Goal: Task Accomplishment & Management: Manage account settings

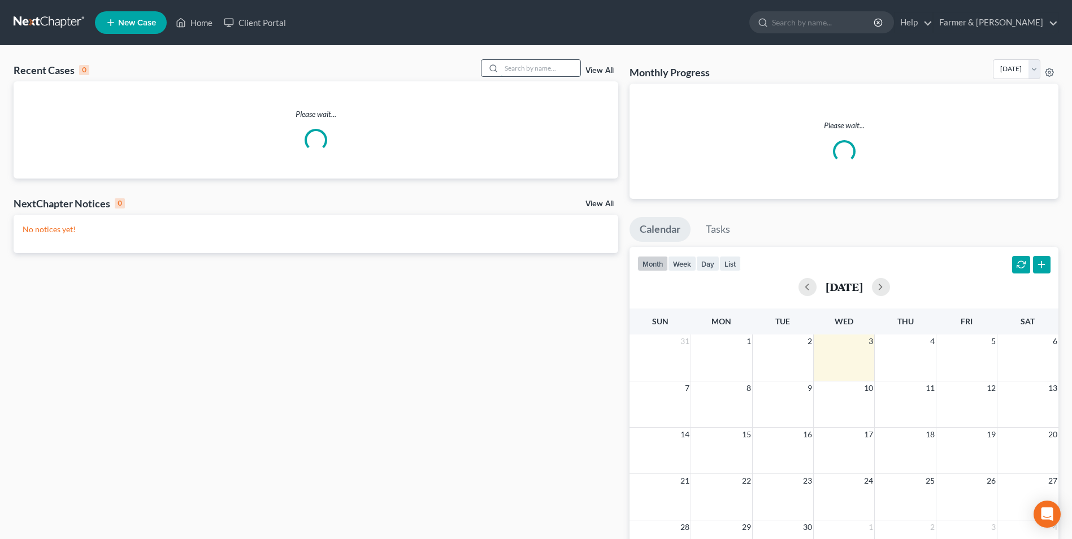
click at [510, 68] on input "search" at bounding box center [540, 68] width 79 height 16
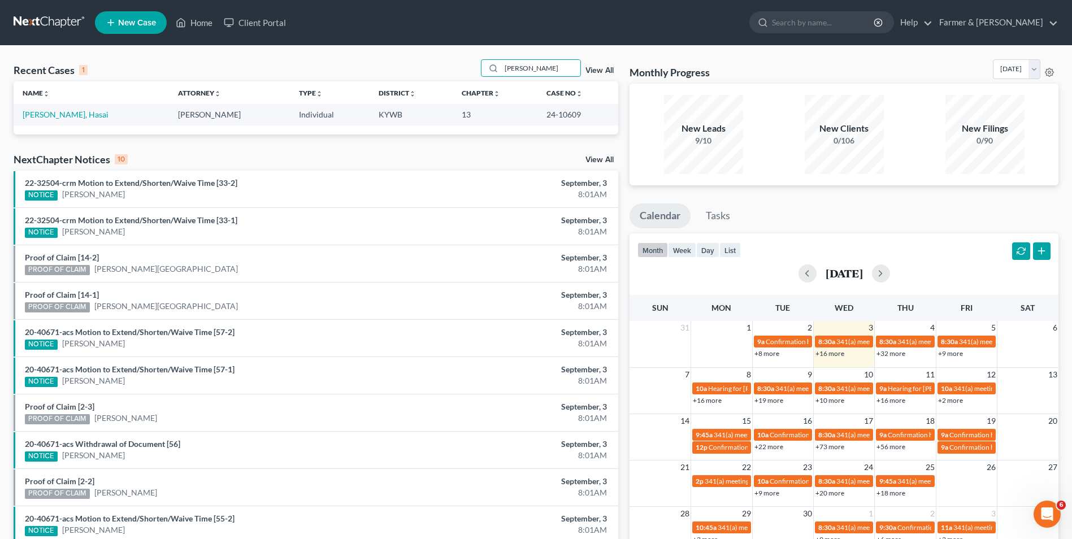
drag, startPoint x: 552, startPoint y: 71, endPoint x: 437, endPoint y: 79, distance: 115.0
click at [437, 79] on div "Recent Cases 1 [PERSON_NAME] View All" at bounding box center [316, 70] width 605 height 22
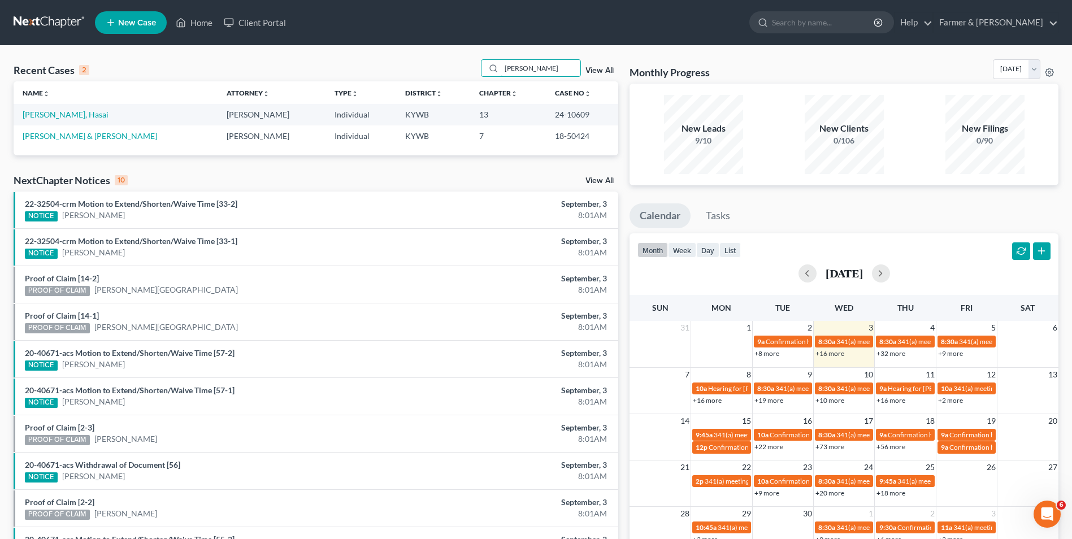
drag, startPoint x: 530, startPoint y: 72, endPoint x: 389, endPoint y: 73, distance: 141.3
click at [389, 73] on div "Recent Cases 2 [PERSON_NAME] View All" at bounding box center [316, 70] width 605 height 22
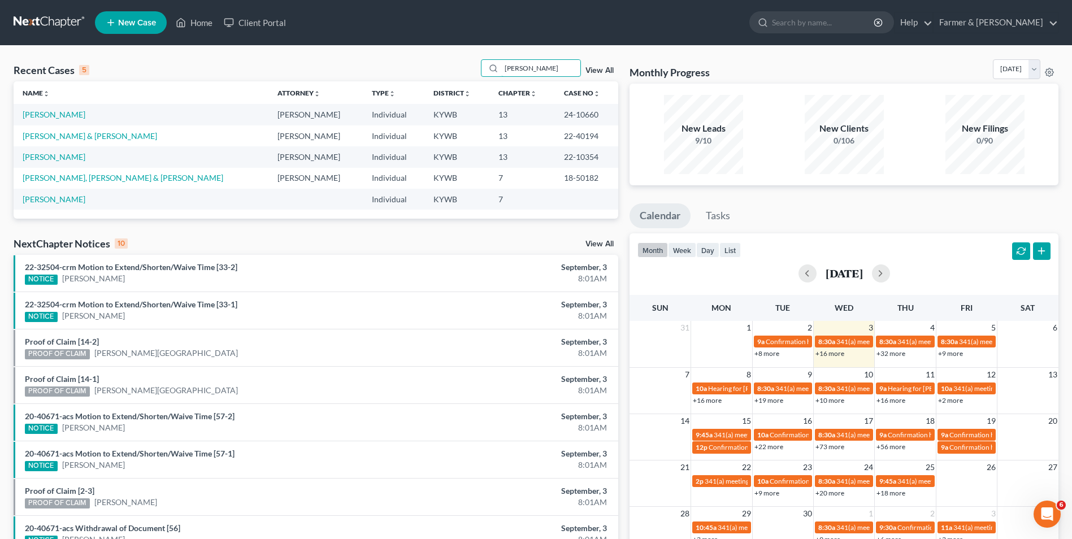
drag, startPoint x: 541, startPoint y: 71, endPoint x: 409, endPoint y: 63, distance: 133.1
click at [409, 63] on div "Recent Cases 5 [PERSON_NAME] View All" at bounding box center [316, 70] width 605 height 22
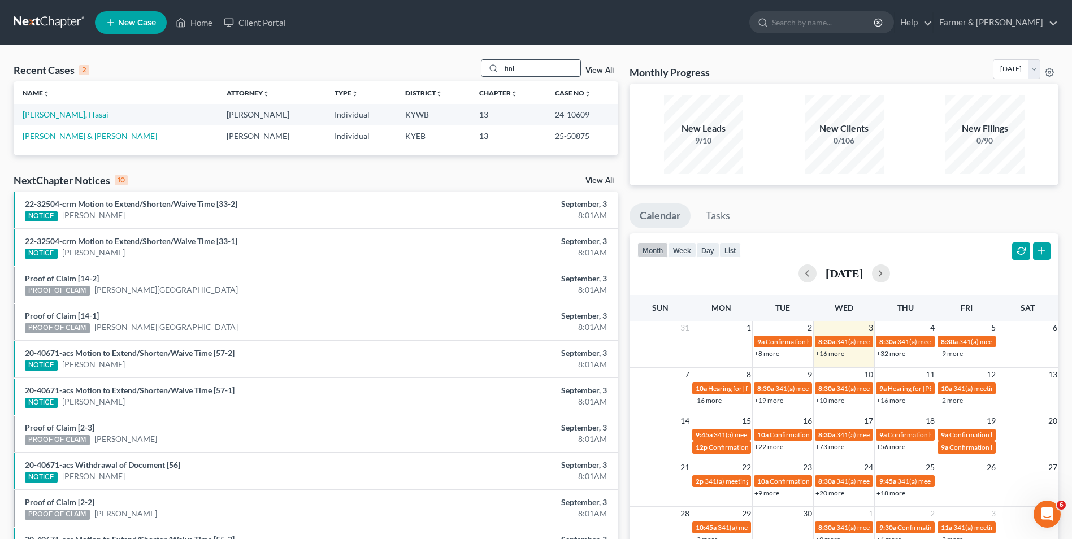
drag, startPoint x: 504, startPoint y: 72, endPoint x: 498, endPoint y: 71, distance: 5.8
click at [498, 71] on div at bounding box center [492, 68] width 20 height 16
drag, startPoint x: 521, startPoint y: 70, endPoint x: 490, endPoint y: 62, distance: 32.1
click at [490, 62] on div "finl" at bounding box center [531, 68] width 101 height 18
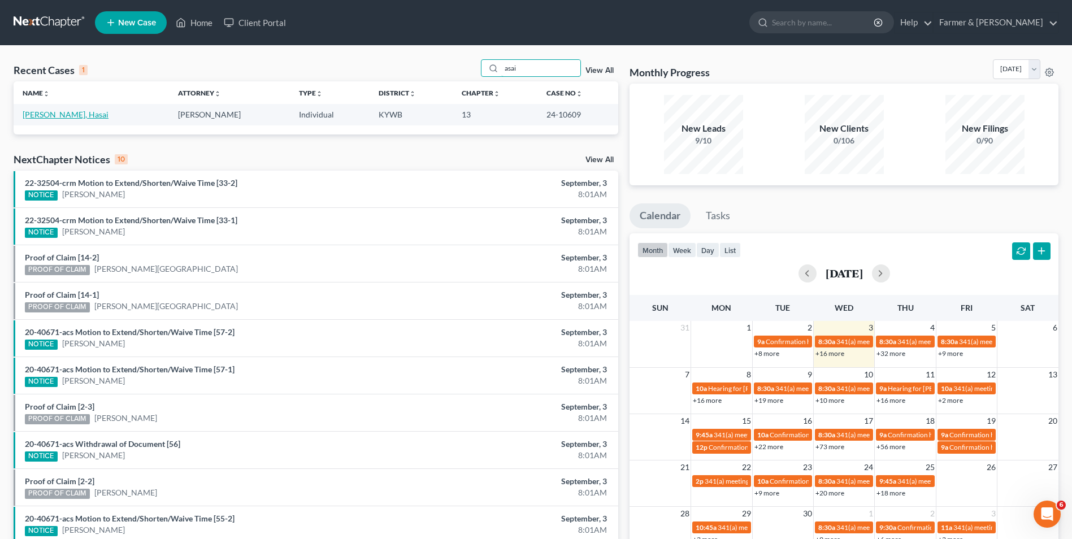
type input "asai"
click at [33, 116] on link "[PERSON_NAME], Hasai" at bounding box center [66, 115] width 86 height 10
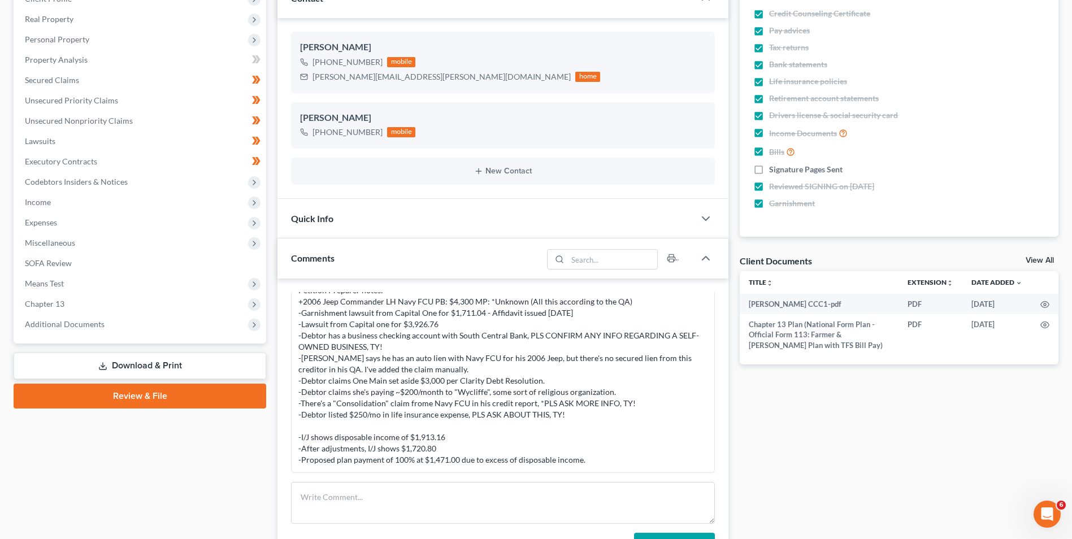
scroll to position [226, 0]
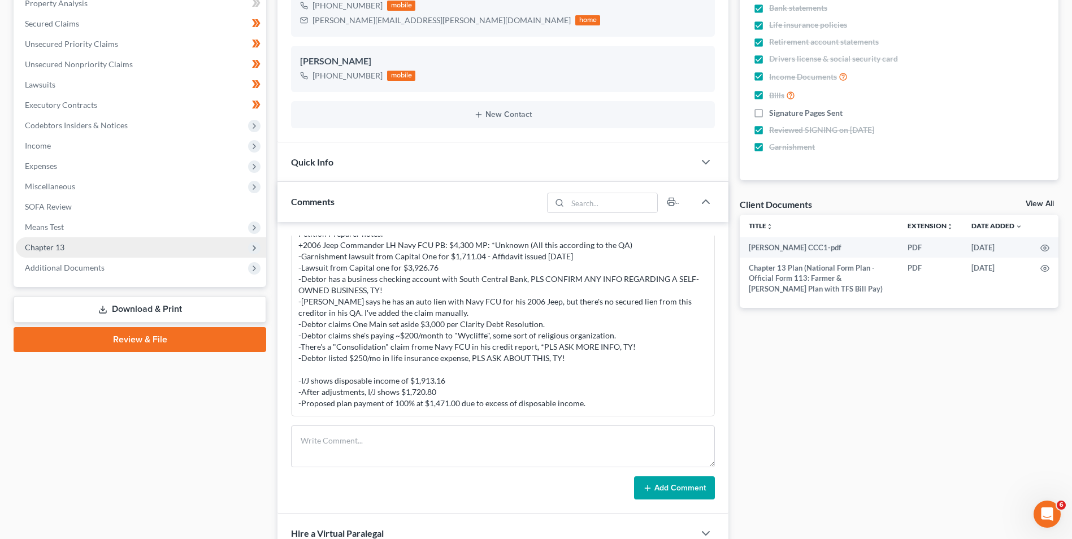
click at [87, 243] on span "Chapter 13" at bounding box center [141, 247] width 250 height 20
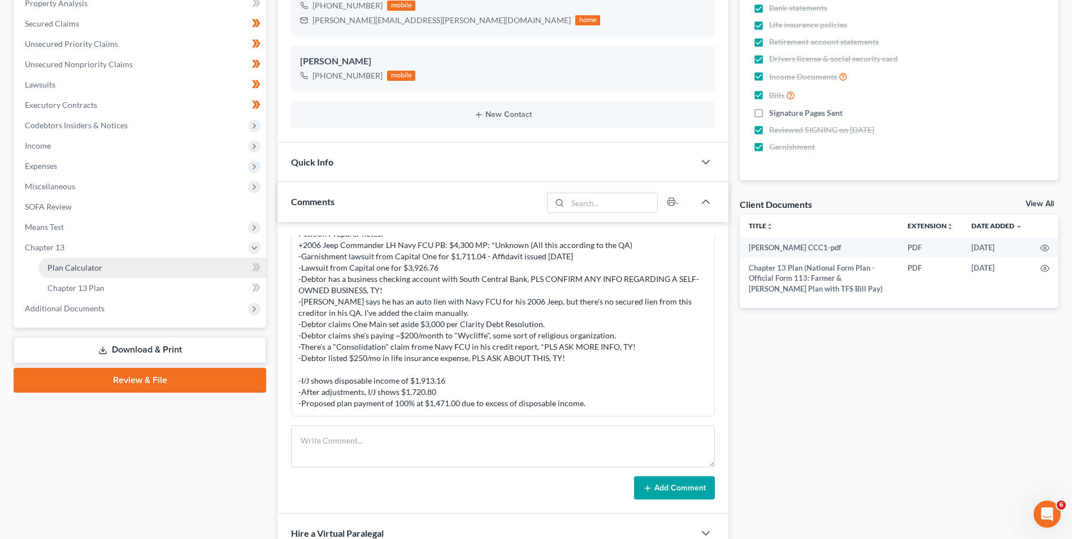
click at [81, 271] on span "Plan Calculator" at bounding box center [74, 268] width 55 height 10
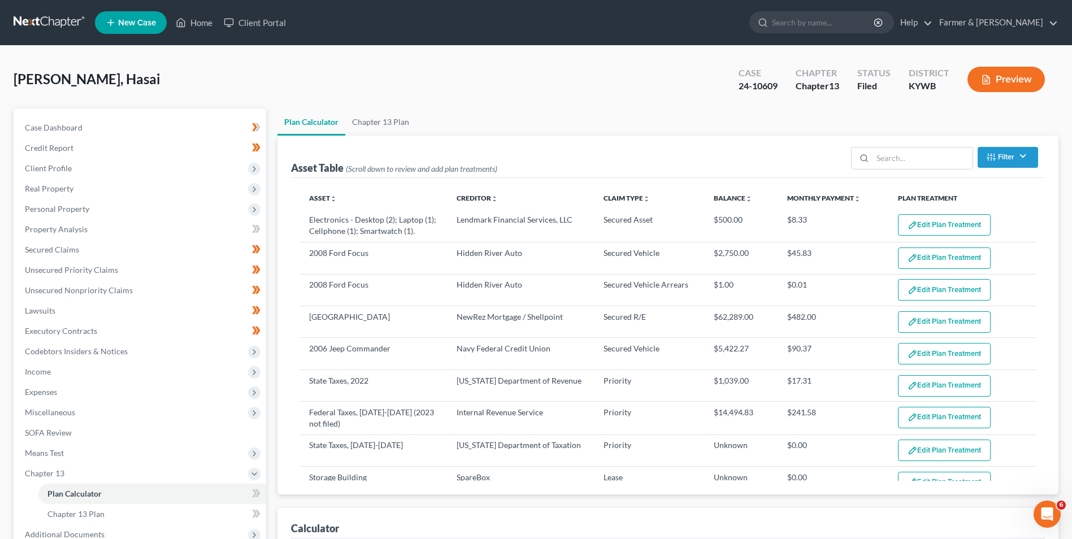
select select "59"
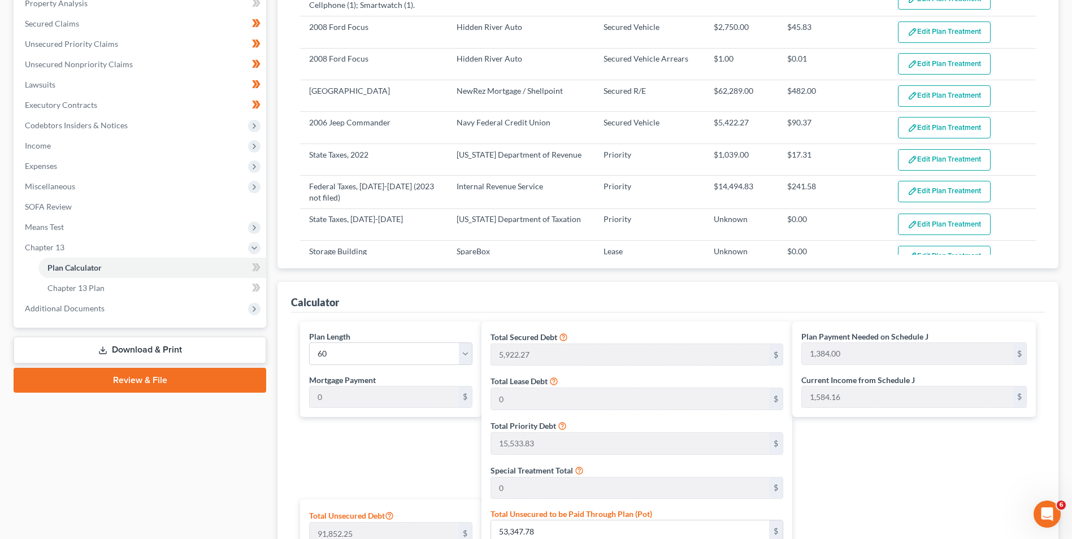
scroll to position [339, 0]
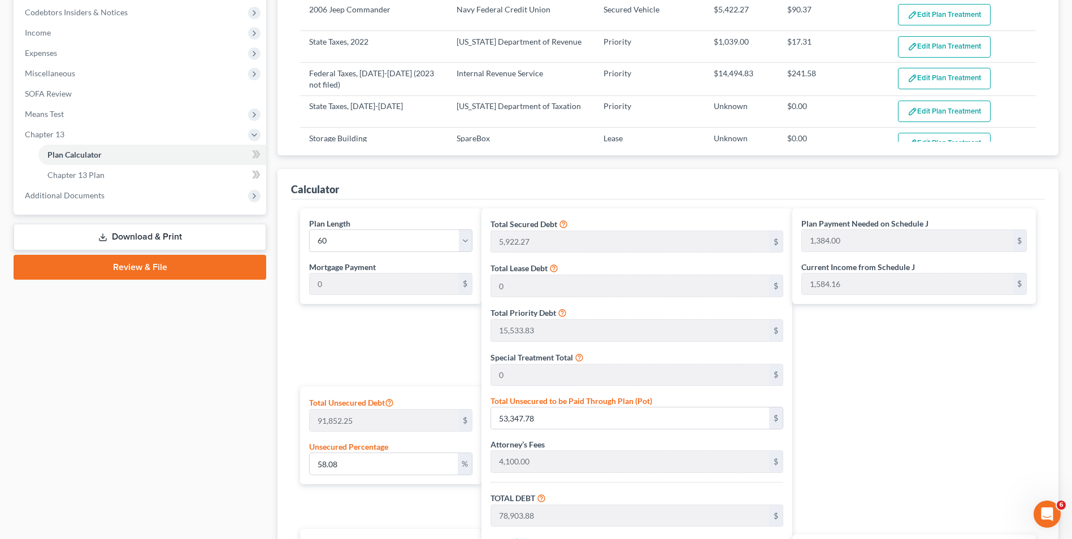
drag, startPoint x: 274, startPoint y: 164, endPoint x: 266, endPoint y: 366, distance: 202.0
click at [266, 366] on div "Case Dashboard Payments Invoices Payments Payments Credit Report Client Profile" at bounding box center [140, 243] width 264 height 948
click at [94, 34] on span "Income" at bounding box center [141, 33] width 250 height 20
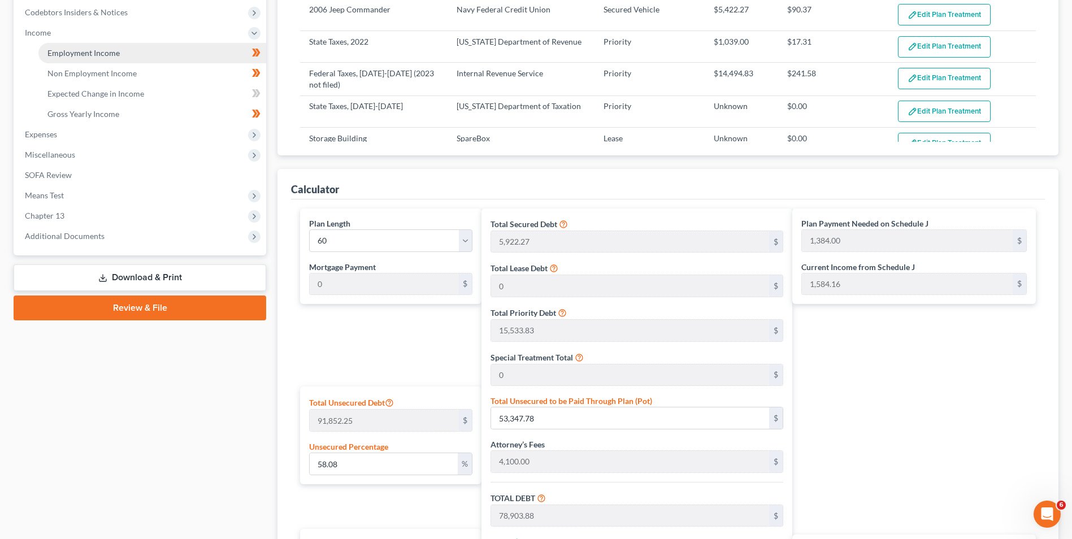
click at [93, 53] on span "Employment Income" at bounding box center [83, 53] width 72 height 10
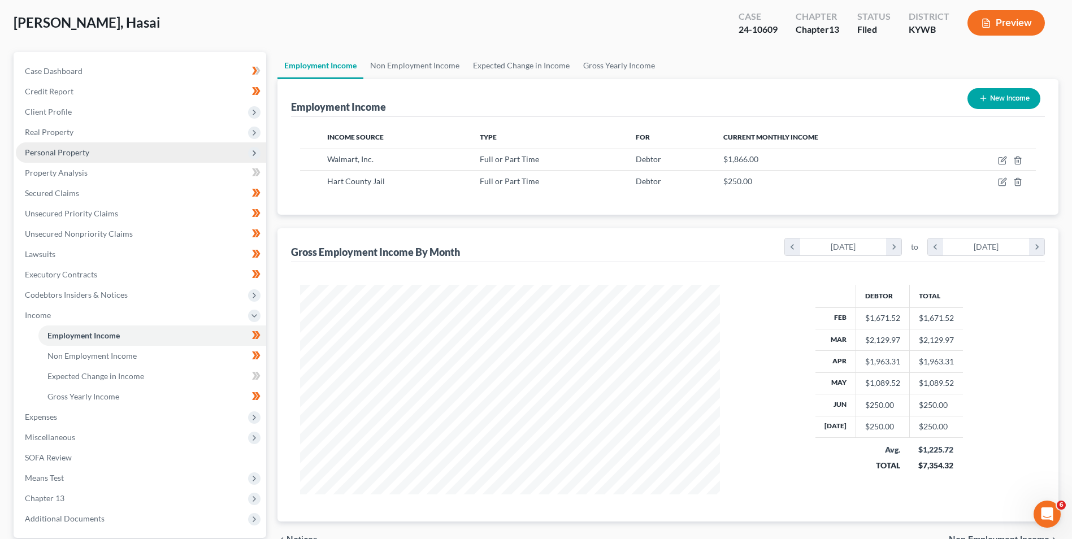
scroll to position [163, 0]
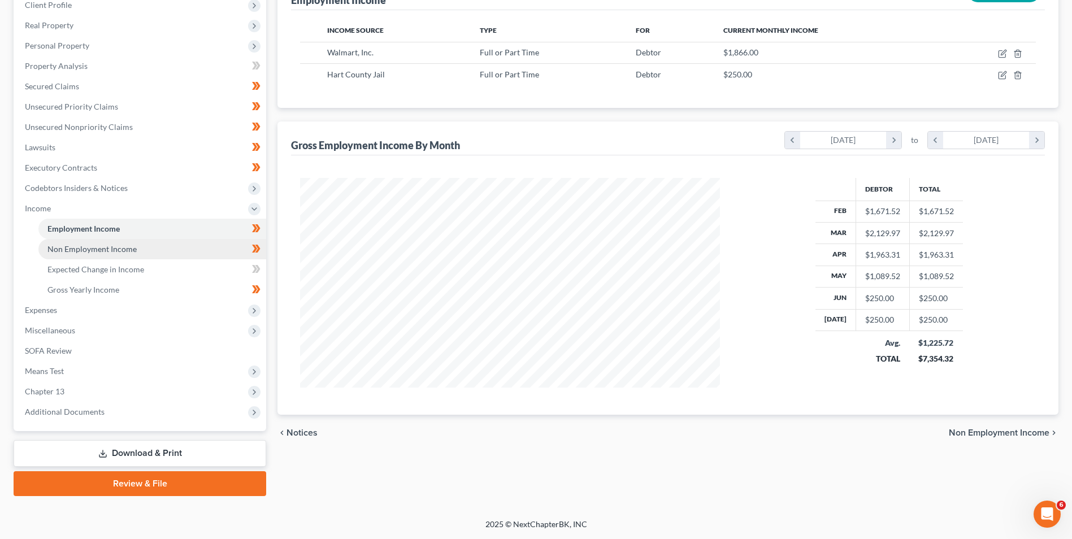
click at [96, 253] on span "Non Employment Income" at bounding box center [91, 249] width 89 height 10
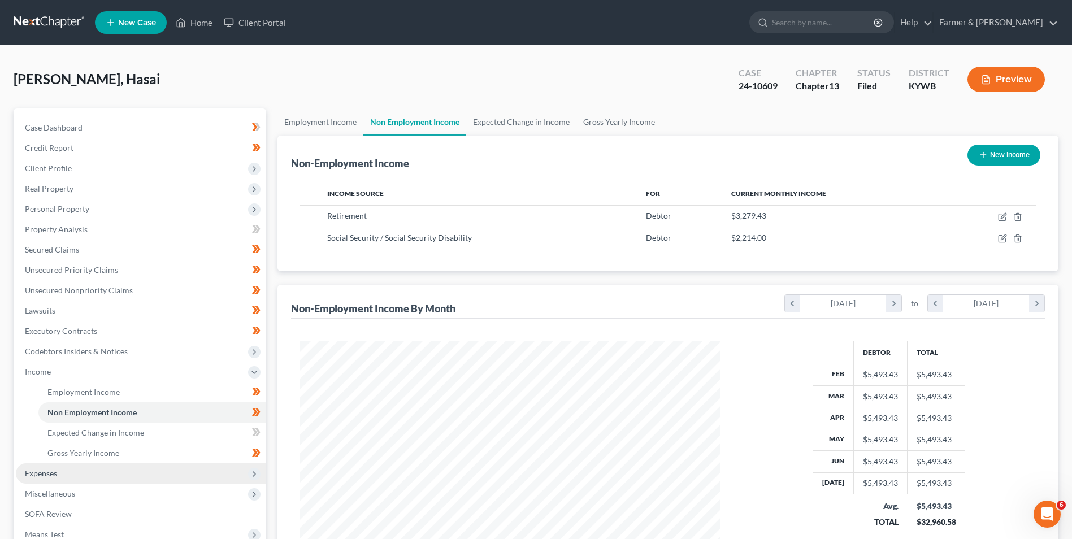
scroll to position [163, 0]
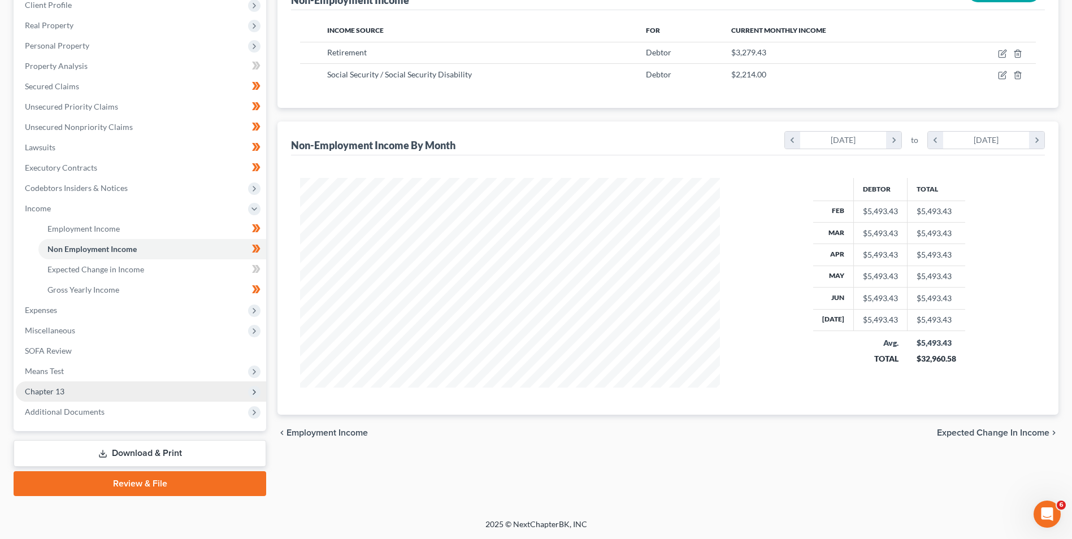
click at [59, 395] on span "Chapter 13" at bounding box center [45, 392] width 40 height 10
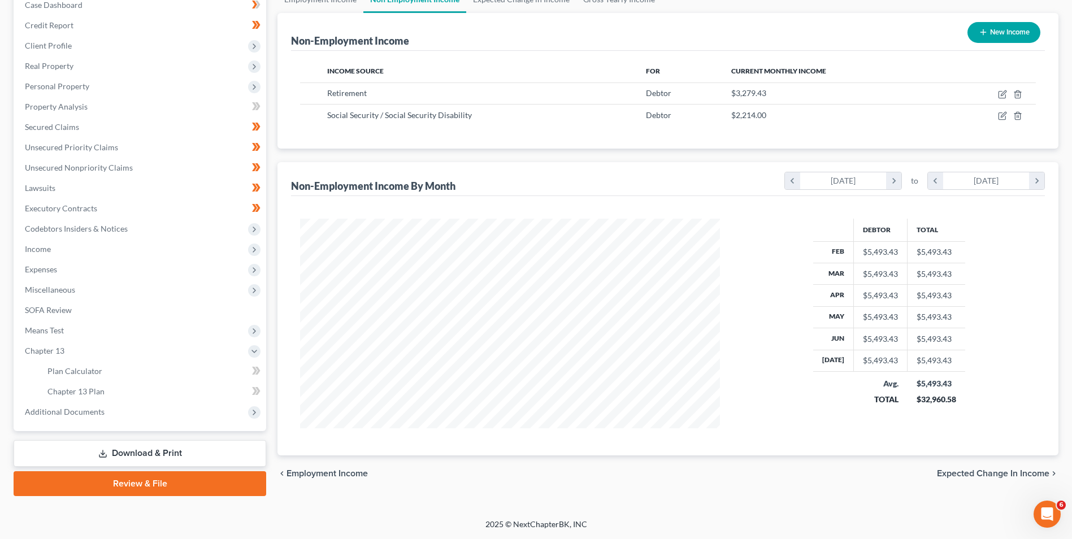
scroll to position [123, 0]
click at [104, 371] on link "Plan Calculator" at bounding box center [152, 371] width 228 height 20
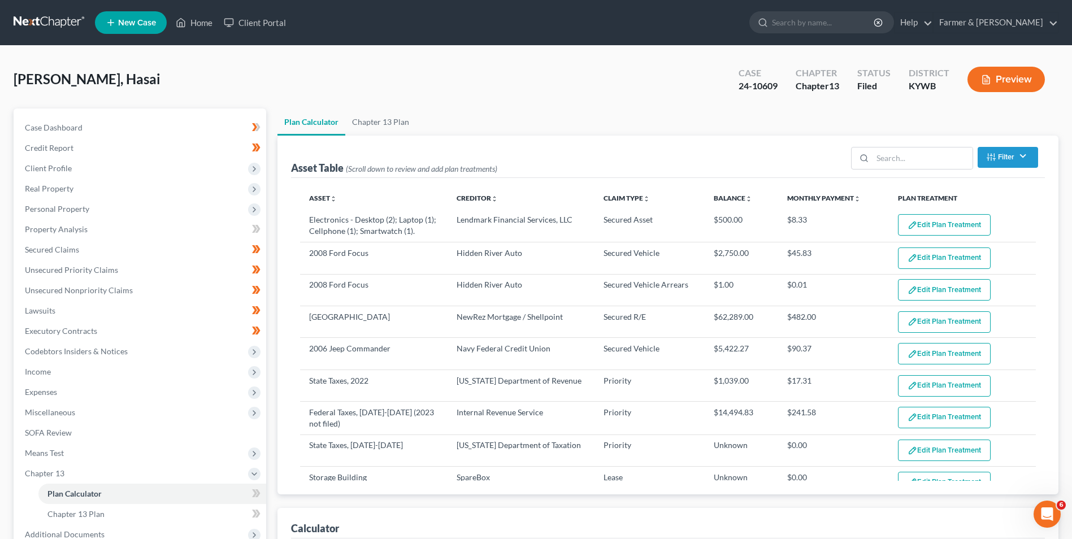
scroll to position [226, 0]
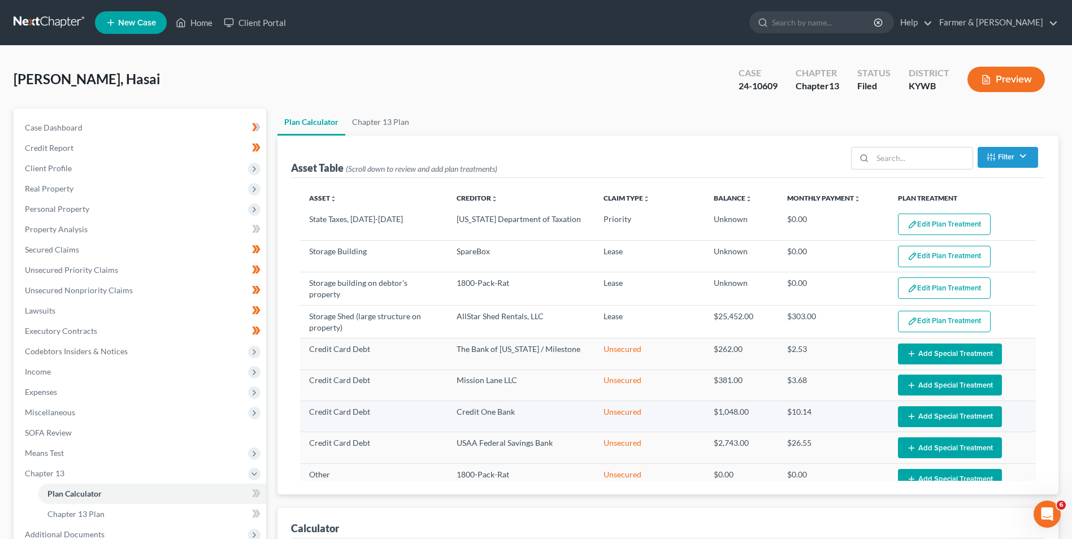
select select "59"
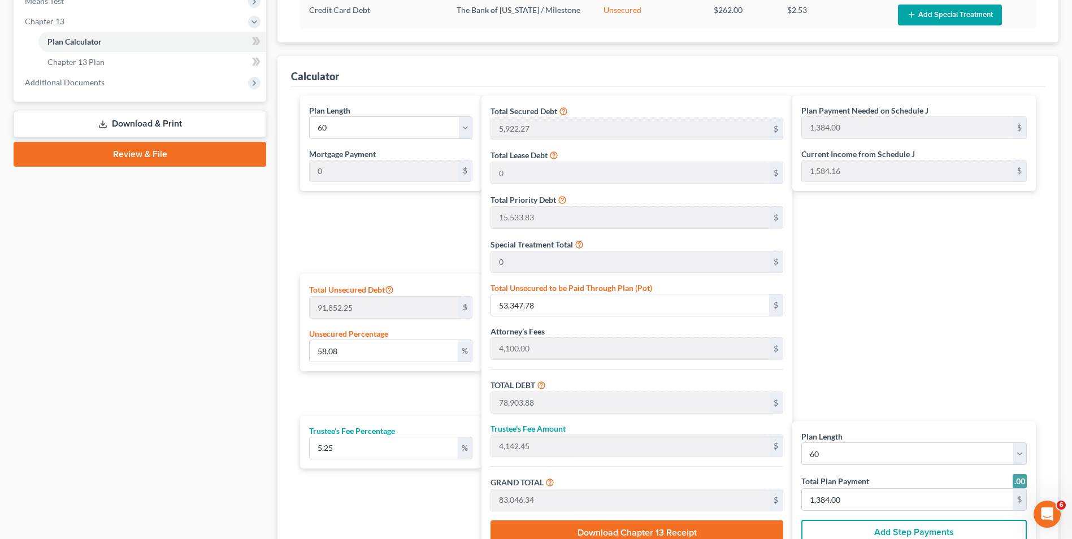
scroll to position [396, 0]
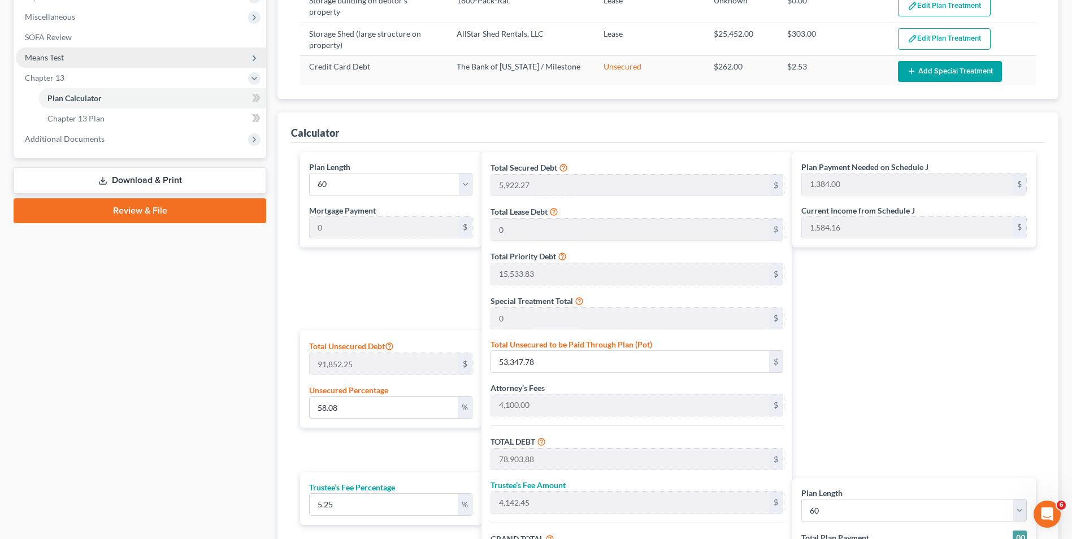
click at [92, 58] on span "Means Test" at bounding box center [141, 57] width 250 height 20
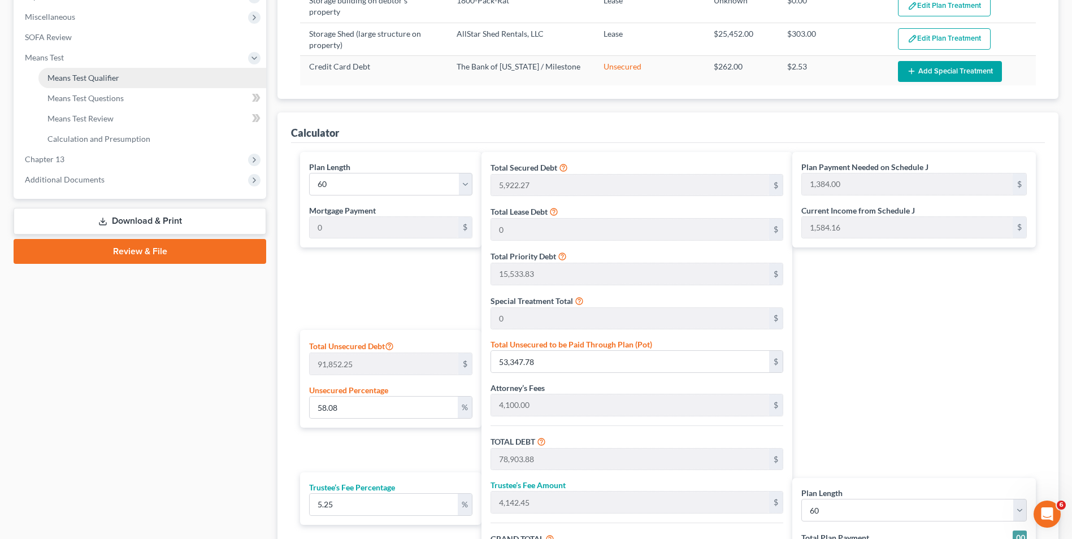
click at [83, 73] on span "Means Test Qualifier" at bounding box center [83, 78] width 72 height 10
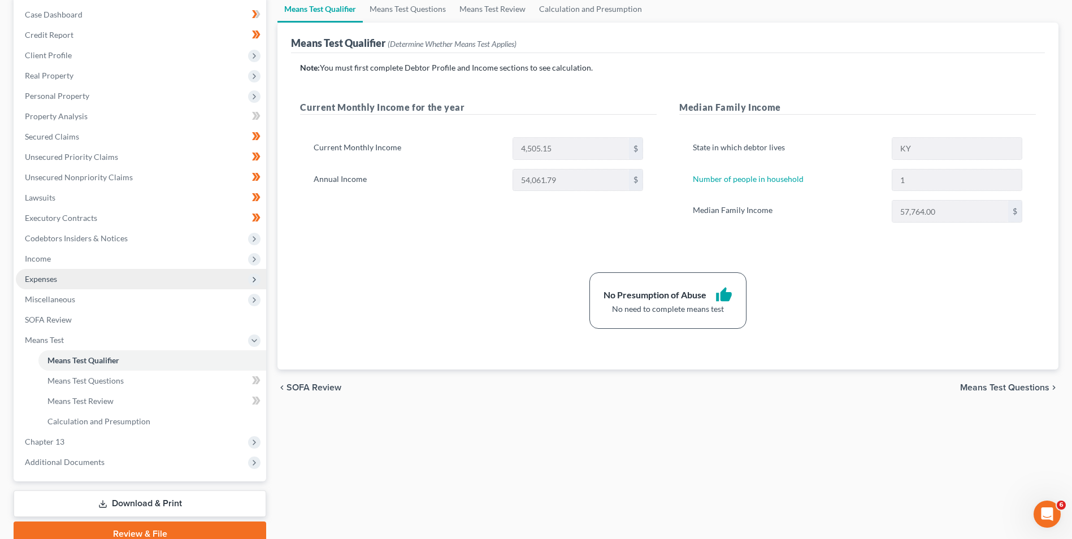
scroll to position [163, 0]
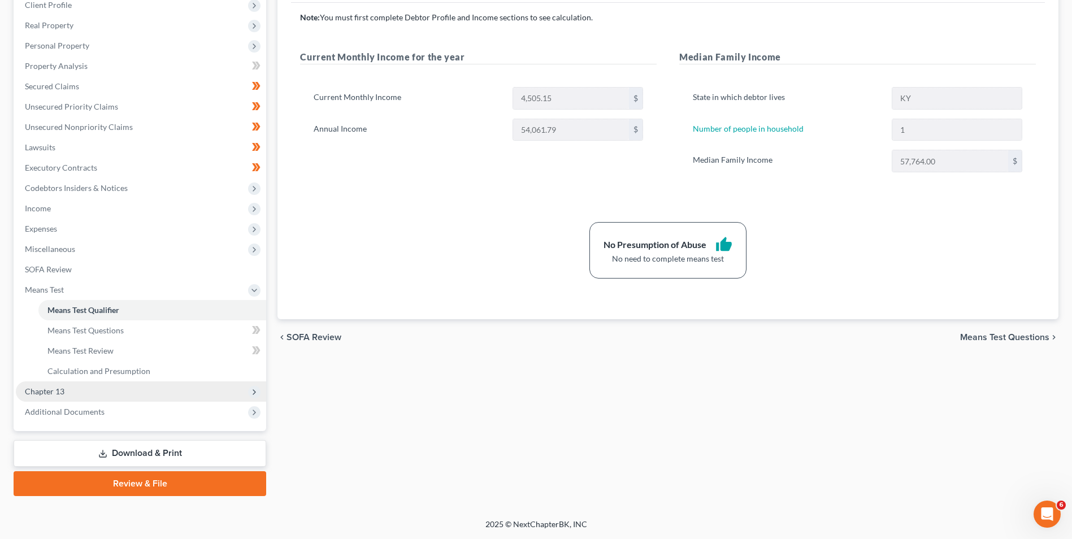
click at [63, 397] on span "Chapter 13" at bounding box center [141, 392] width 250 height 20
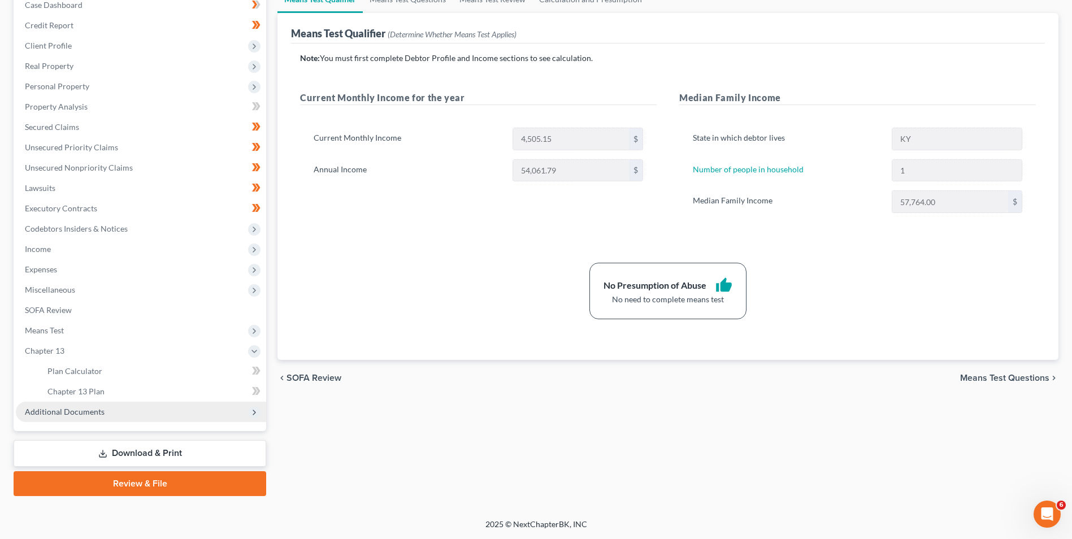
click at [77, 409] on span "Additional Documents" at bounding box center [65, 412] width 80 height 10
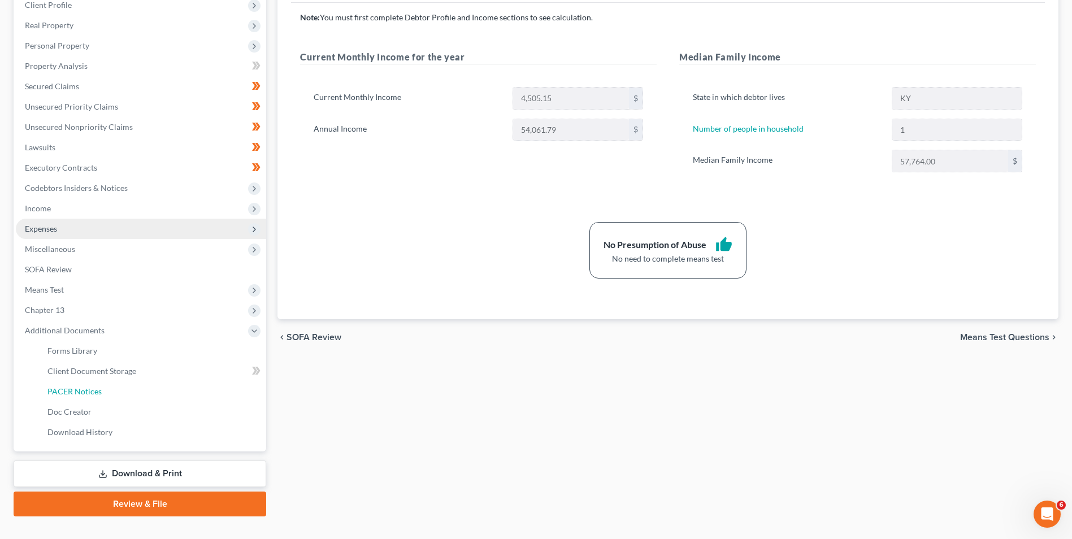
click at [88, 392] on span "PACER Notices" at bounding box center [74, 392] width 54 height 10
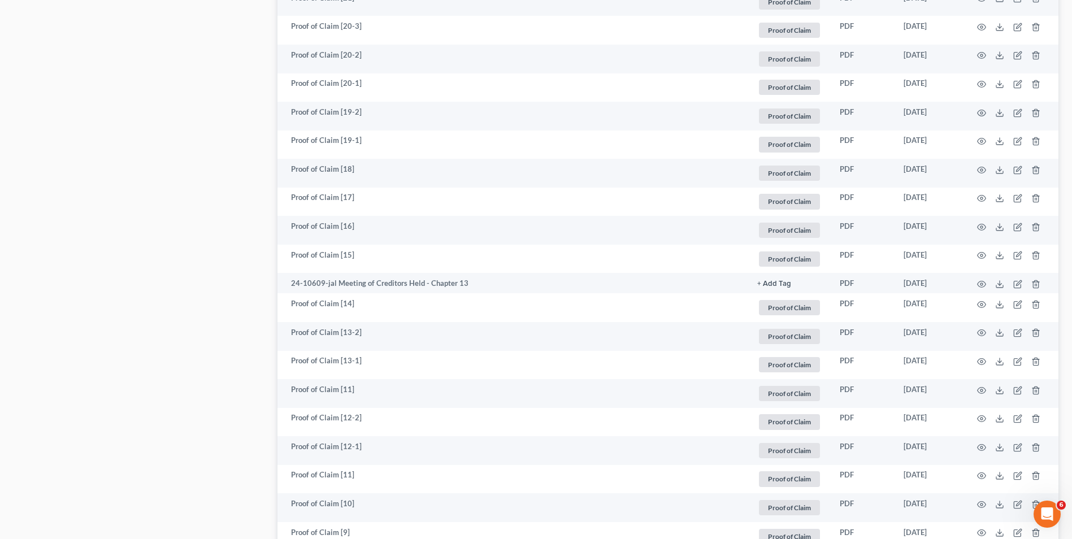
scroll to position [1976, 0]
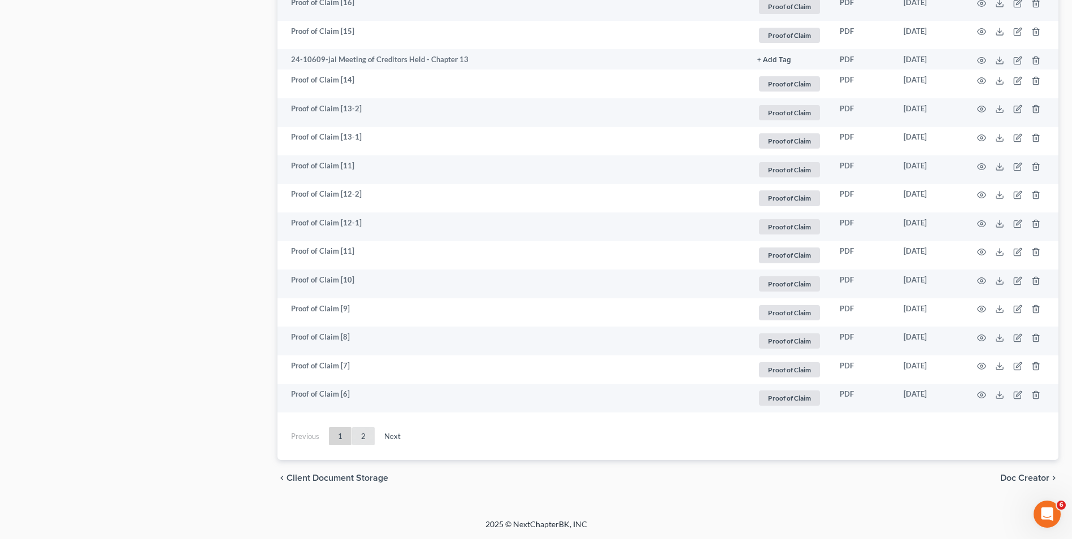
click at [361, 433] on link "2" at bounding box center [363, 436] width 23 height 18
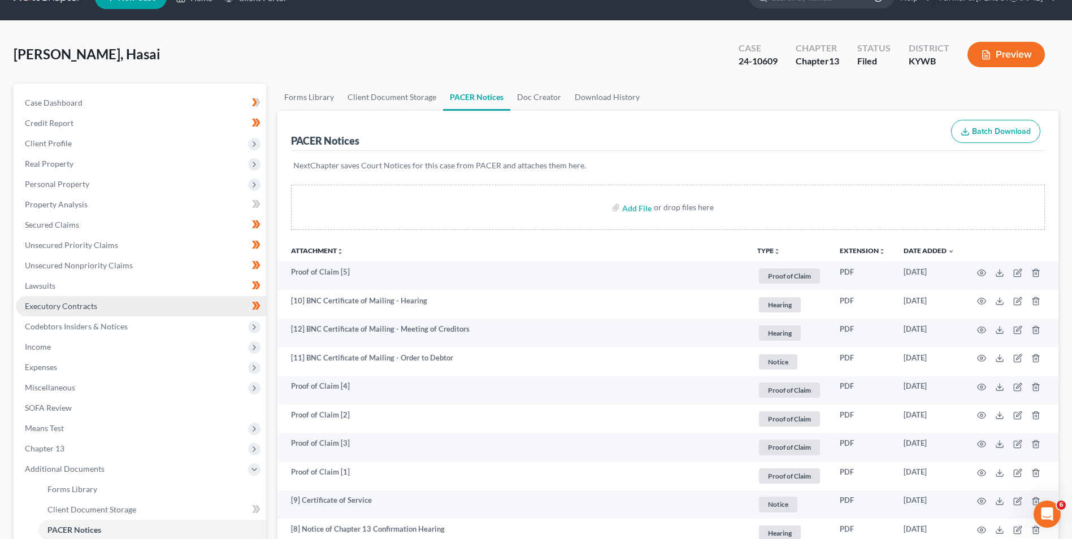
scroll to position [307, 0]
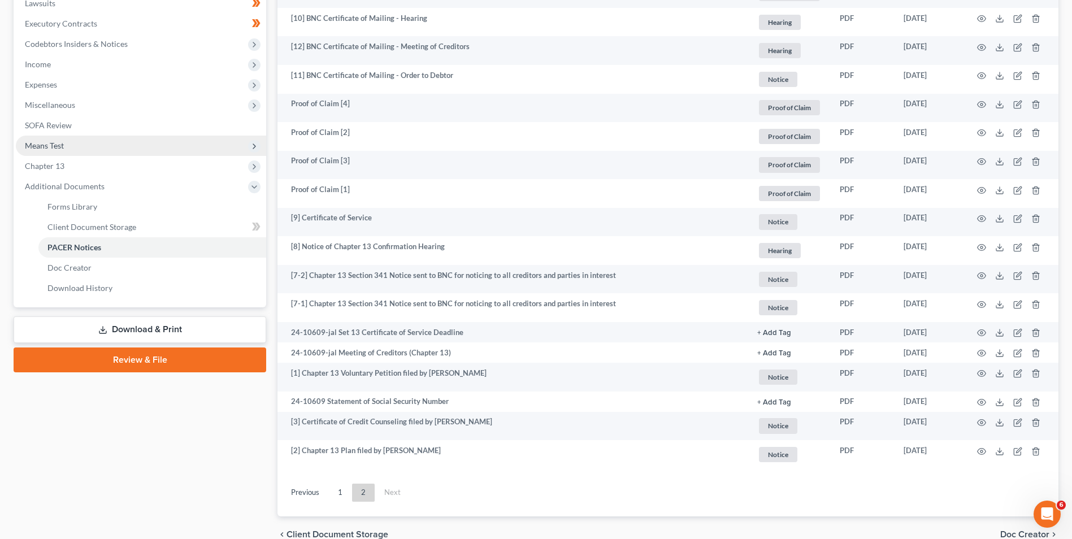
click at [70, 138] on span "Means Test" at bounding box center [141, 146] width 250 height 20
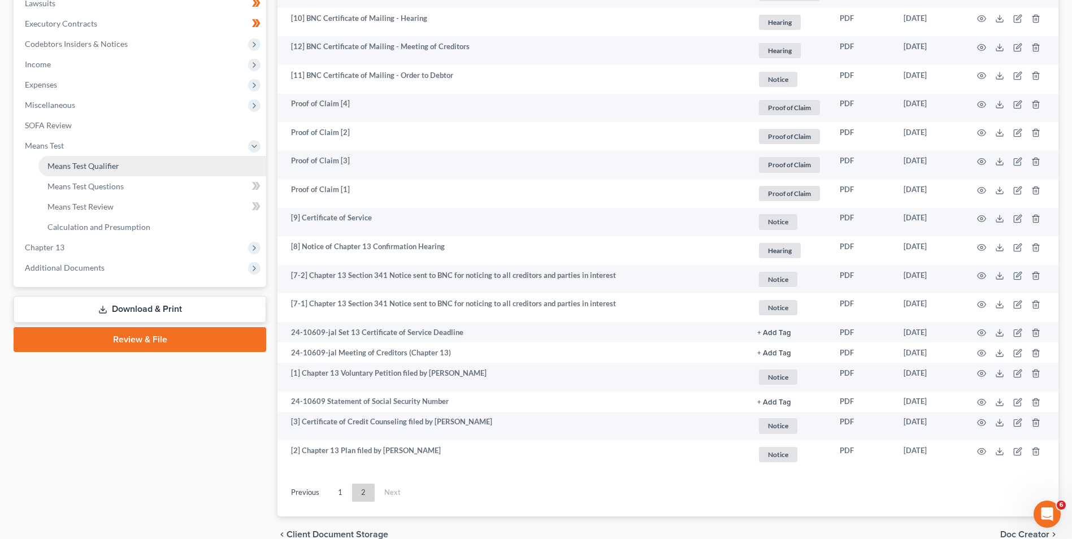
click at [76, 171] on link "Means Test Qualifier" at bounding box center [152, 166] width 228 height 20
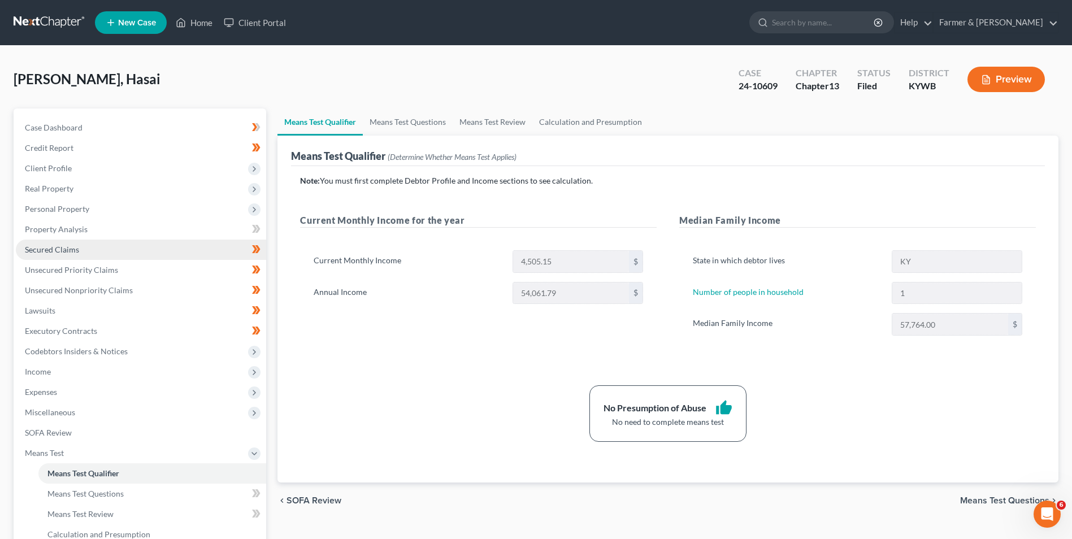
click at [40, 248] on span "Secured Claims" at bounding box center [52, 250] width 54 height 10
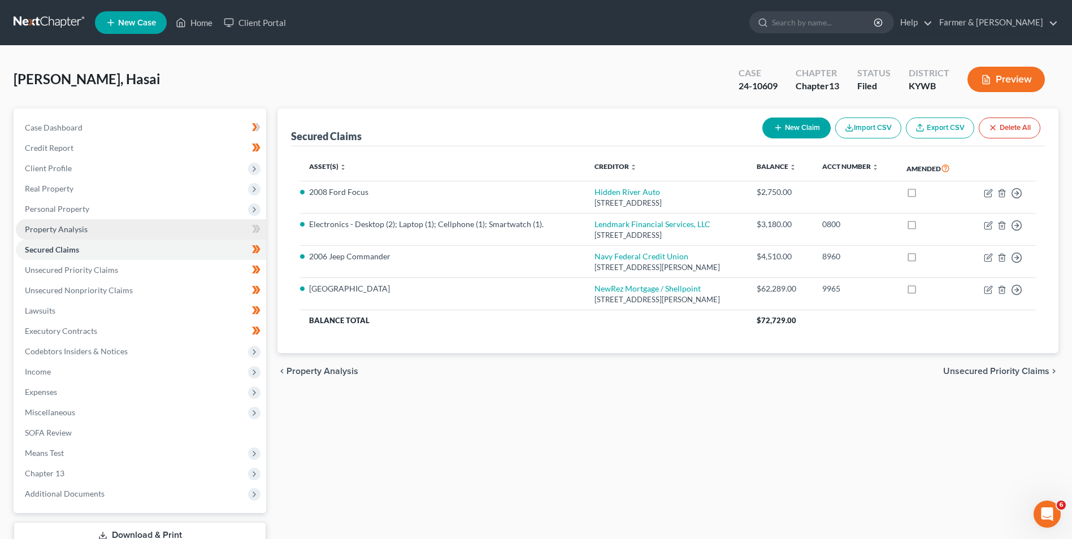
click at [88, 233] on link "Property Analysis" at bounding box center [141, 229] width 250 height 20
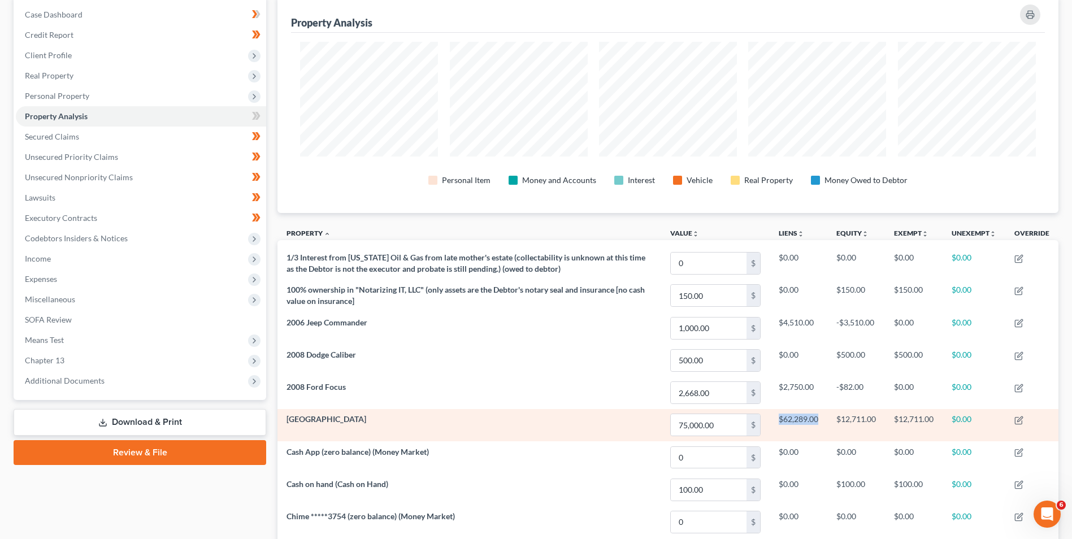
drag, startPoint x: 817, startPoint y: 420, endPoint x: 777, endPoint y: 417, distance: 40.2
click at [777, 417] on td "$62,289.00" at bounding box center [799, 425] width 58 height 32
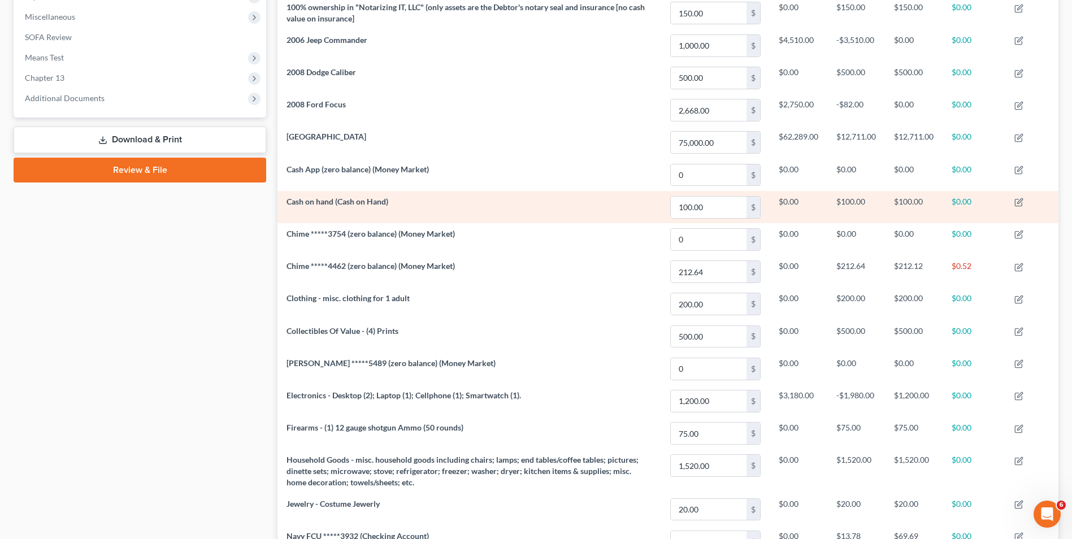
scroll to position [170, 0]
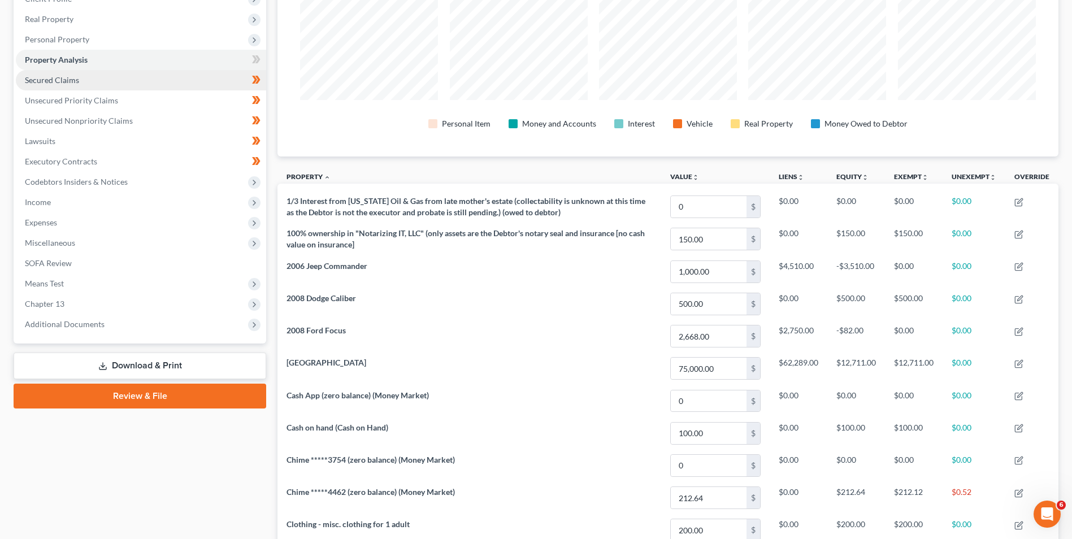
click at [38, 77] on span "Secured Claims" at bounding box center [52, 80] width 54 height 10
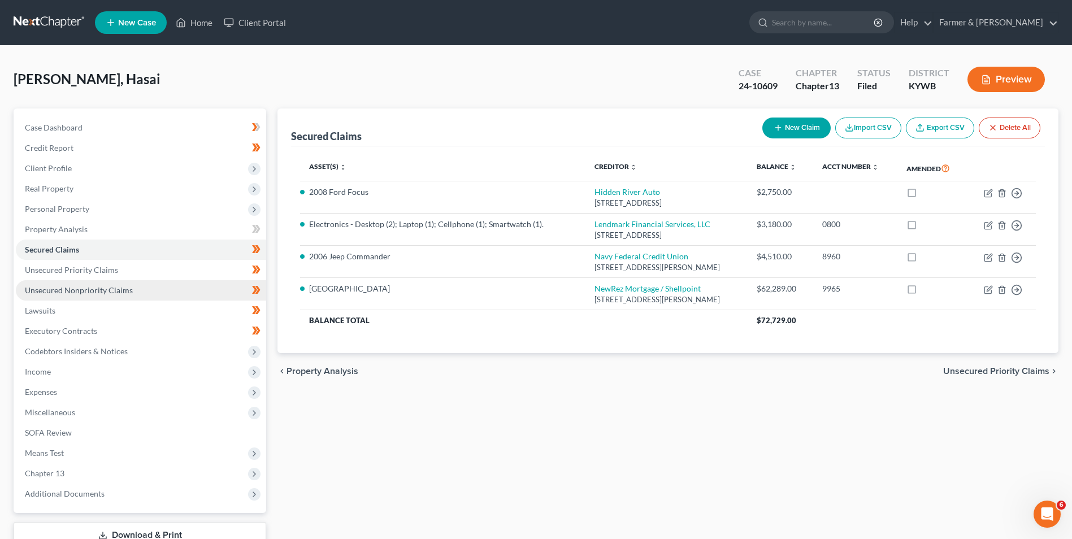
click at [109, 286] on span "Unsecured Nonpriority Claims" at bounding box center [79, 290] width 108 height 10
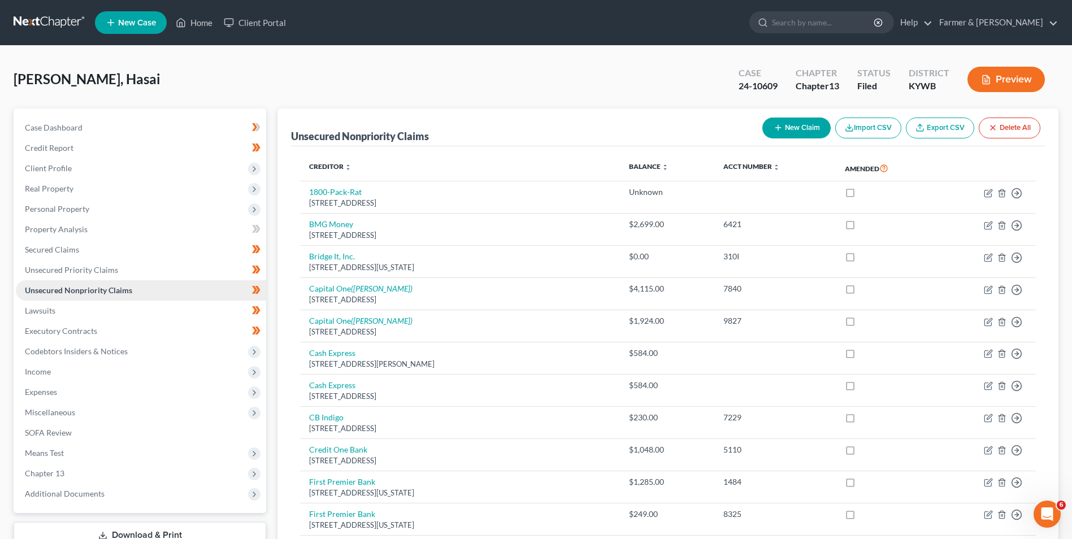
drag, startPoint x: 109, startPoint y: 286, endPoint x: 86, endPoint y: 297, distance: 25.3
click at [87, 297] on link "Unsecured Nonpriority Claims" at bounding box center [141, 290] width 250 height 20
click at [76, 268] on span "Unsecured Priority Claims" at bounding box center [71, 270] width 93 height 10
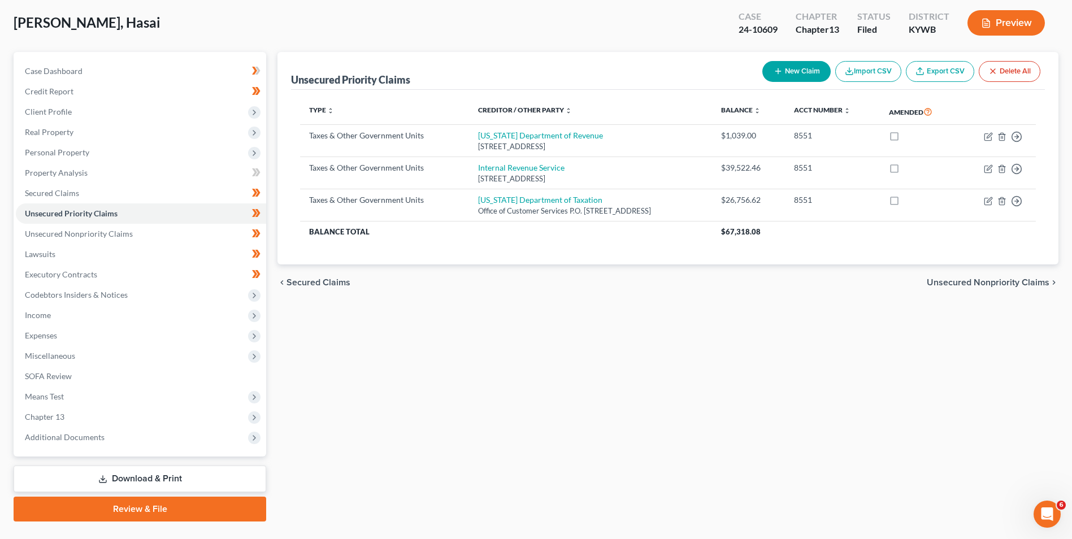
scroll to position [82, 0]
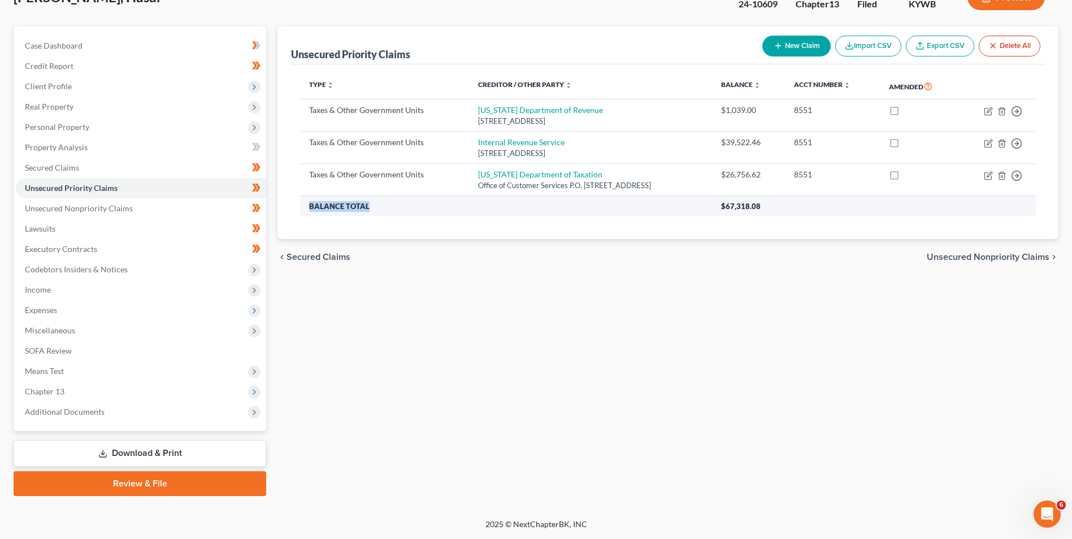
drag, startPoint x: 383, startPoint y: 205, endPoint x: 304, endPoint y: 203, distance: 79.1
click at [304, 203] on th "Balance Total" at bounding box center [505, 206] width 411 height 20
drag, startPoint x: 307, startPoint y: 205, endPoint x: 796, endPoint y: 205, distance: 488.3
click at [796, 205] on tr "Balance Total $67,318.08" at bounding box center [668, 206] width 736 height 20
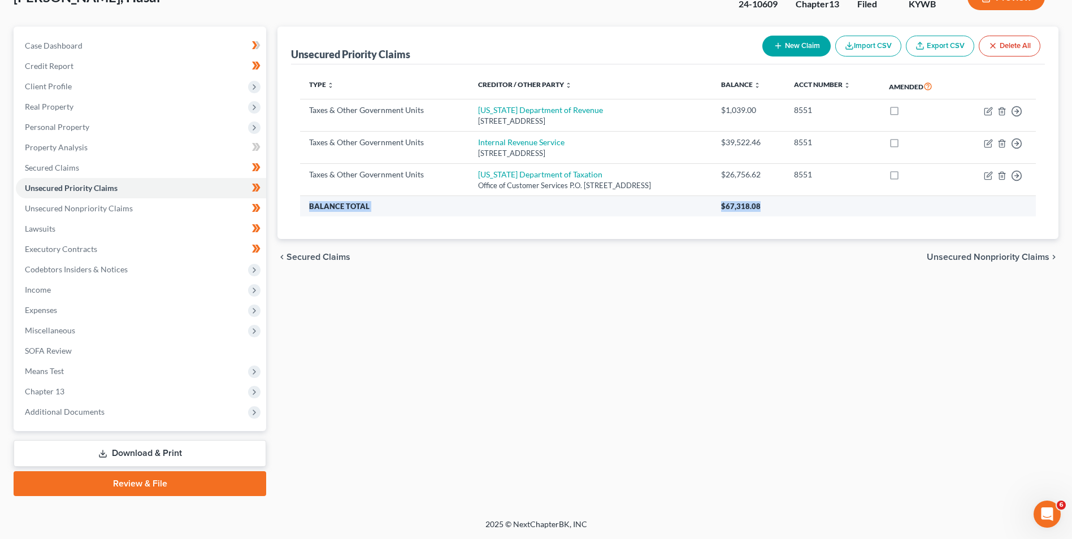
drag, startPoint x: 794, startPoint y: 205, endPoint x: 787, endPoint y: 202, distance: 7.1
click at [787, 202] on th "$67,318.08" at bounding box center [874, 206] width 324 height 20
click at [779, 208] on th "$67,318.08" at bounding box center [874, 206] width 324 height 20
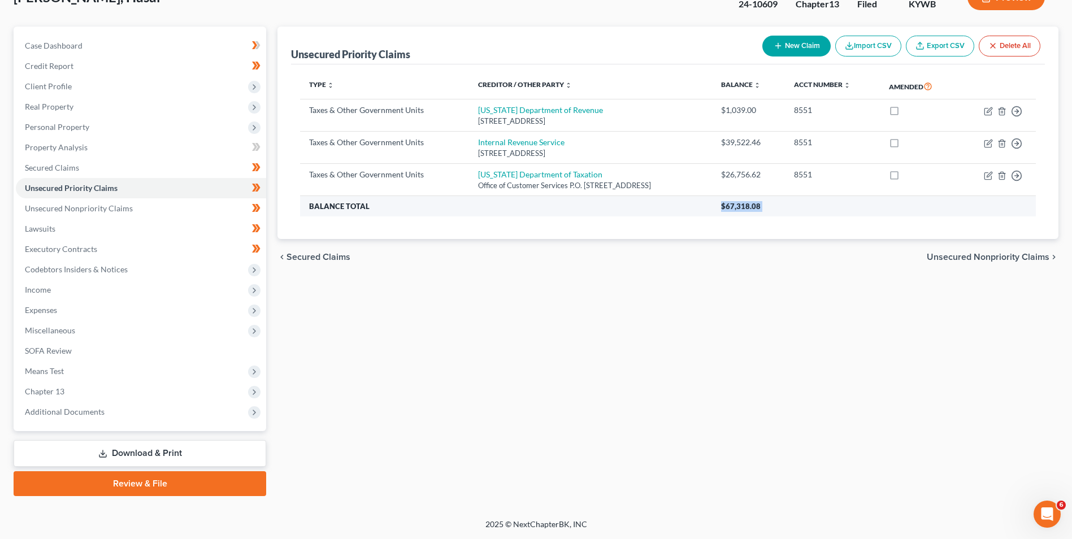
drag, startPoint x: 779, startPoint y: 208, endPoint x: 788, endPoint y: 206, distance: 8.6
click at [788, 206] on th "$67,318.08" at bounding box center [874, 206] width 324 height 20
drag, startPoint x: 778, startPoint y: 207, endPoint x: 308, endPoint y: 211, distance: 470.3
click at [308, 211] on tr "Balance Total $67,318.08" at bounding box center [668, 206] width 736 height 20
drag, startPoint x: 308, startPoint y: 211, endPoint x: 436, endPoint y: 210, distance: 127.7
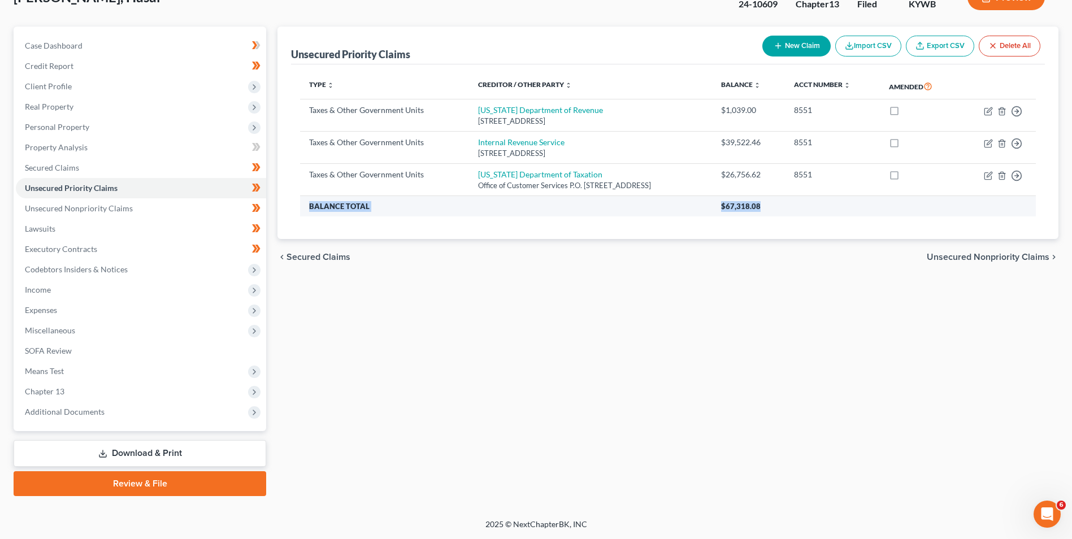
click at [439, 210] on th "Balance Total" at bounding box center [505, 206] width 411 height 20
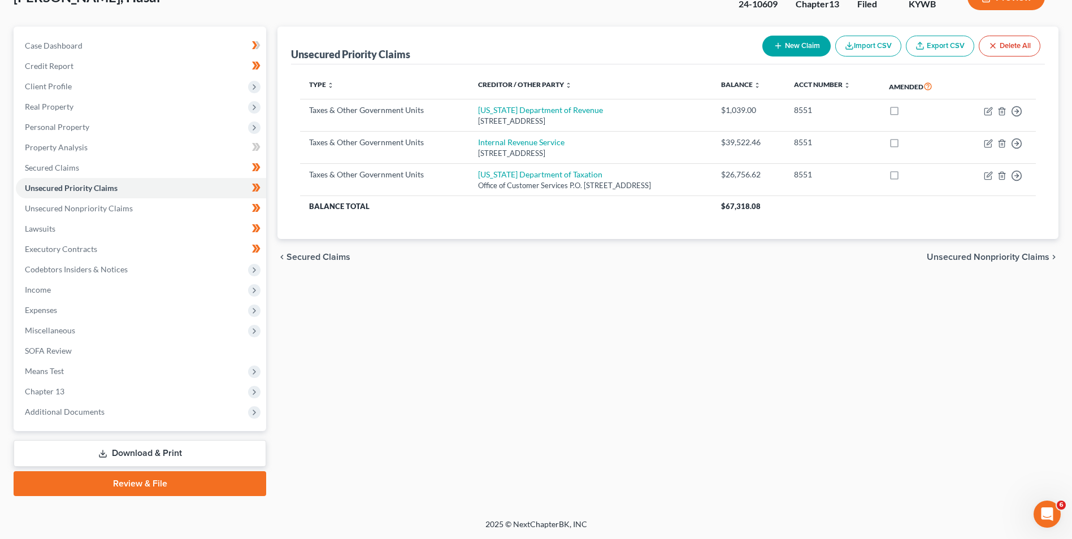
scroll to position [0, 0]
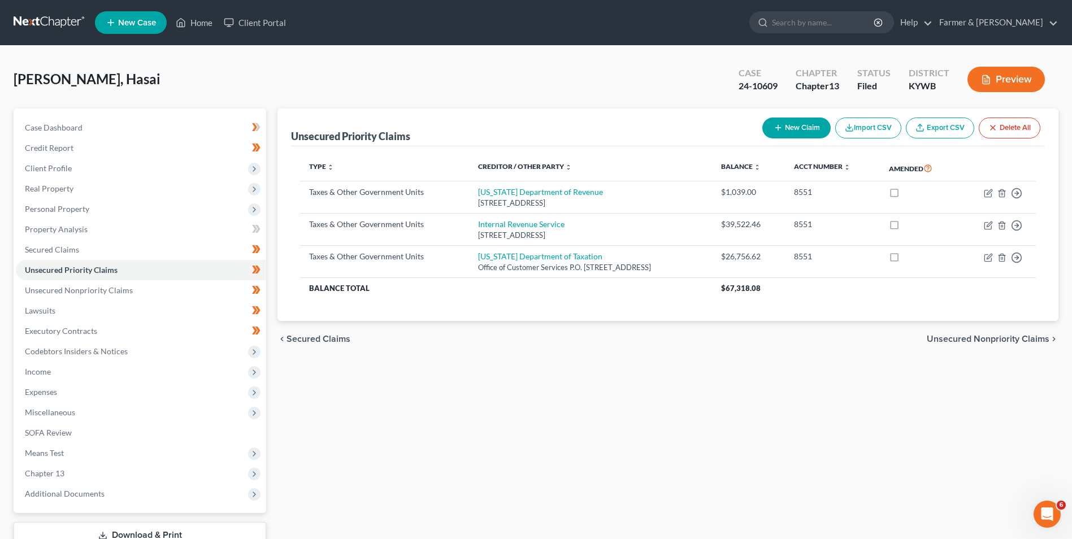
drag, startPoint x: 431, startPoint y: 443, endPoint x: 402, endPoint y: 448, distance: 29.2
click at [402, 448] on div "Unsecured Priority Claims New Claim Import CSV Export CSV Delete All Type expan…" at bounding box center [668, 344] width 792 height 470
click at [401, 447] on div "Unsecured Priority Claims New Claim Import CSV Export CSV Delete All Type expan…" at bounding box center [668, 344] width 792 height 470
drag, startPoint x: 401, startPoint y: 447, endPoint x: 306, endPoint y: 417, distance: 99.4
click at [310, 421] on div "Unsecured Priority Claims New Claim Import CSV Export CSV Delete All Type expan…" at bounding box center [668, 344] width 792 height 470
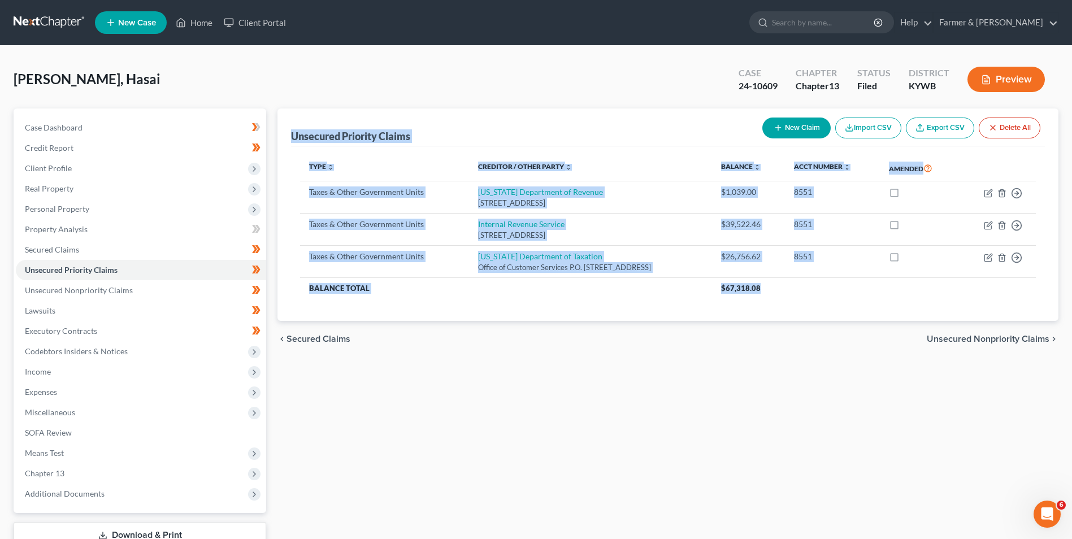
drag, startPoint x: 791, startPoint y: 287, endPoint x: 272, endPoint y: 133, distance: 541.3
click at [272, 133] on div "Unsecured Priority Claims New Claim Import CSV Export CSV Delete All Type expan…" at bounding box center [668, 344] width 792 height 470
click at [782, 288] on th "$67,318.08" at bounding box center [874, 288] width 324 height 20
drag, startPoint x: 781, startPoint y: 288, endPoint x: 275, endPoint y: 125, distance: 532.1
click at [275, 125] on div "Unsecured Priority Claims New Claim Import CSV Export CSV Delete All Type expan…" at bounding box center [668, 344] width 792 height 470
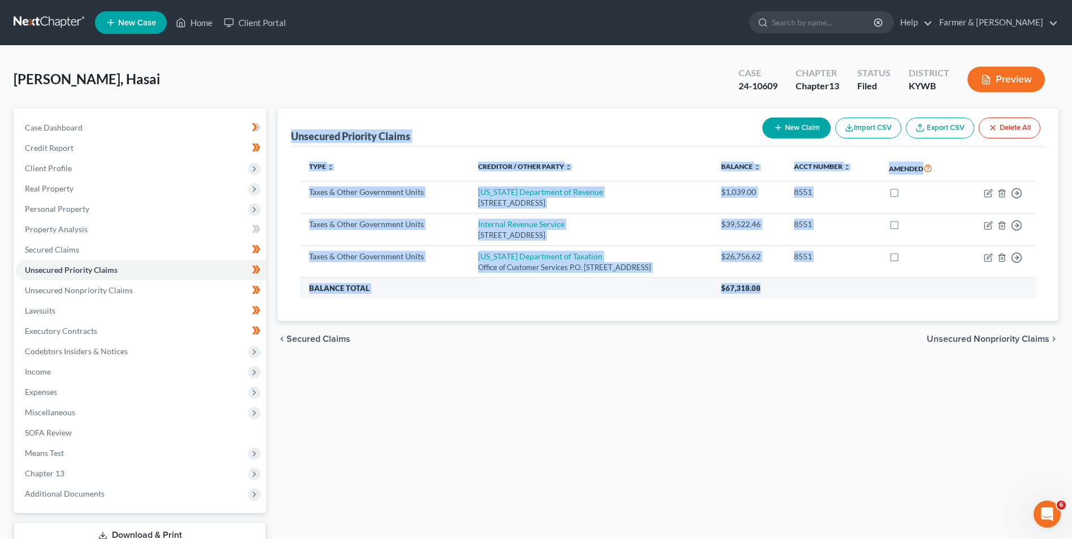
click at [800, 289] on th "$67,318.08" at bounding box center [874, 288] width 324 height 20
click at [788, 291] on th "$67,318.08" at bounding box center [874, 288] width 324 height 20
click at [782, 291] on th "$67,318.08" at bounding box center [874, 288] width 324 height 20
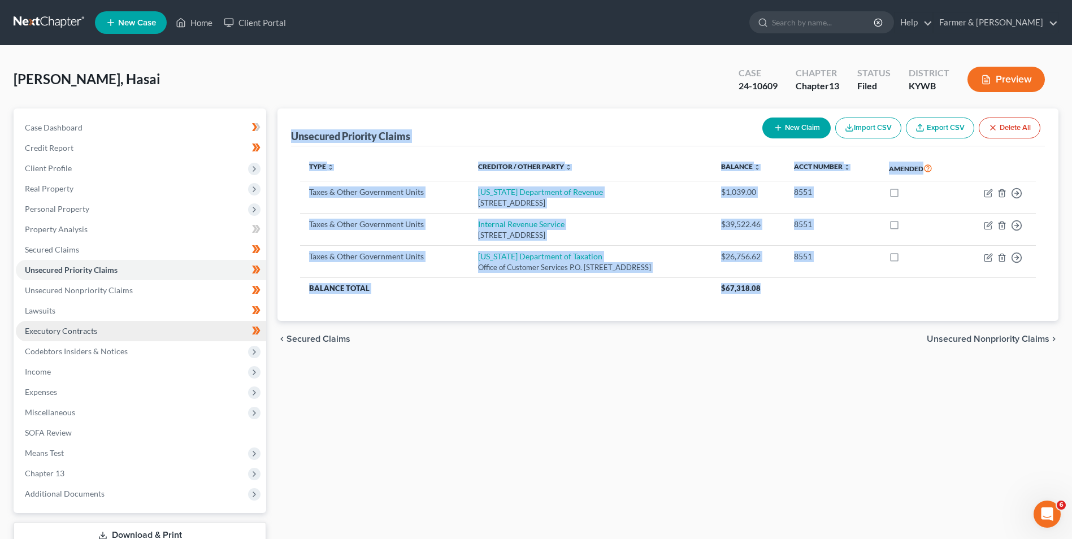
click at [75, 321] on link "Executory Contracts" at bounding box center [141, 331] width 250 height 20
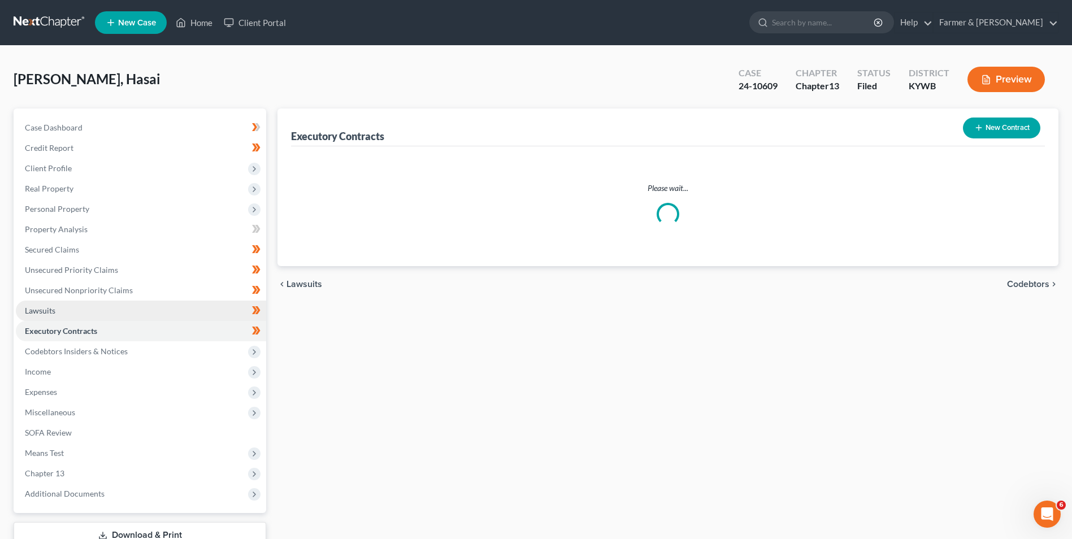
click at [77, 314] on link "Lawsuits" at bounding box center [141, 311] width 250 height 20
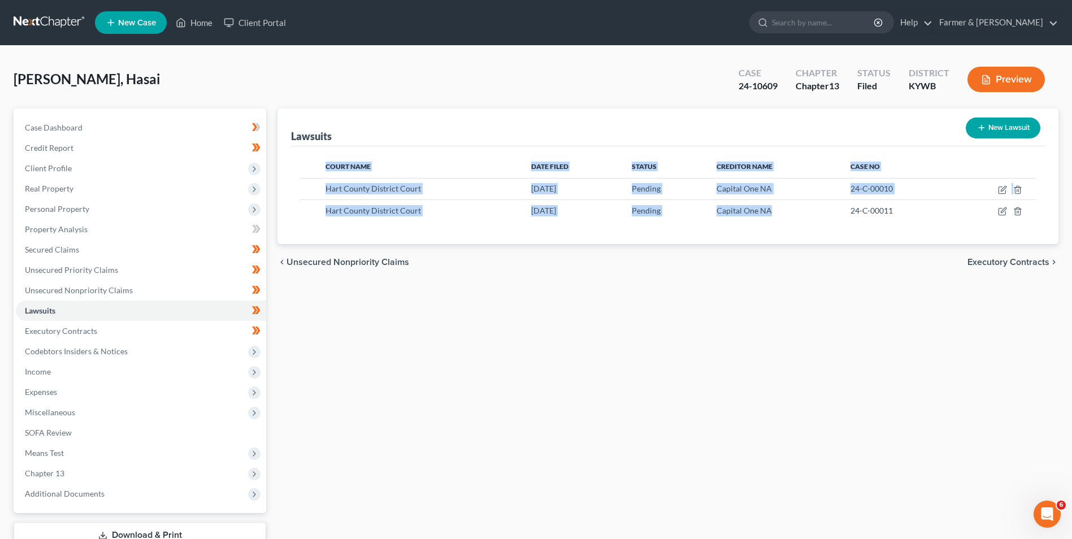
drag, startPoint x: 781, startPoint y: 210, endPoint x: 291, endPoint y: 174, distance: 491.4
click at [291, 174] on div "Lawsuits New Lawsuit Court Name Date Filed Status Creditor Name Case No Hart Co…" at bounding box center [668, 177] width 781 height 136
click at [654, 221] on td "Pending" at bounding box center [665, 210] width 85 height 21
